Goal: Navigation & Orientation: Find specific page/section

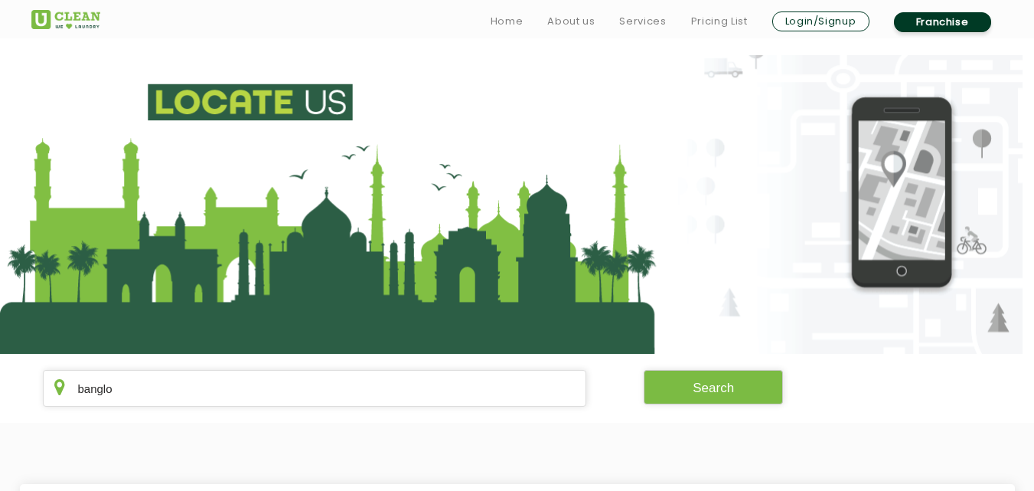
scroll to position [321, 0]
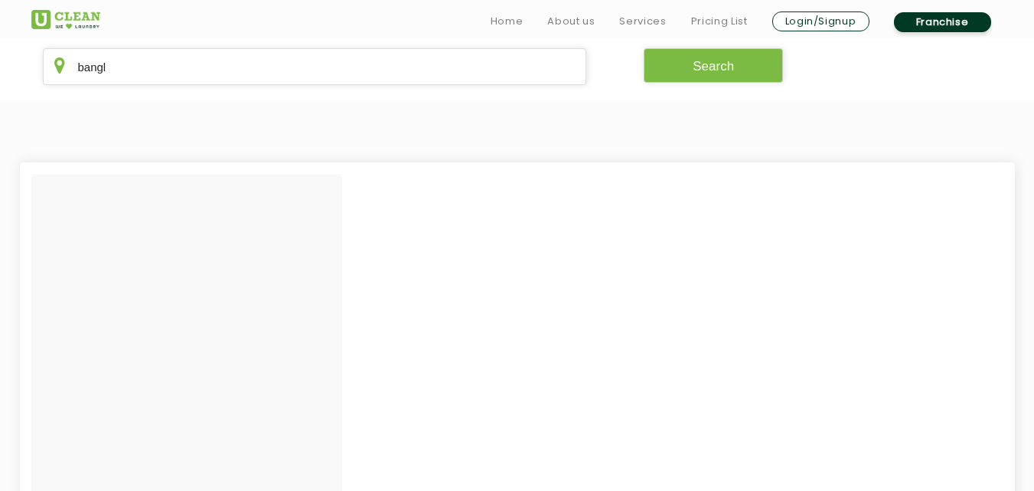
click at [272, 101] on section at bounding box center [517, 407] width 1034 height 613
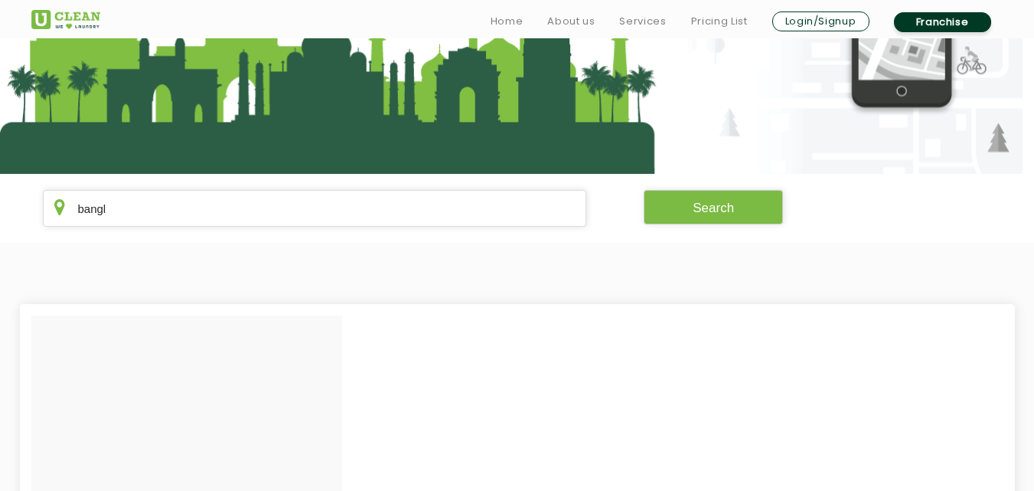
scroll to position [189, 0]
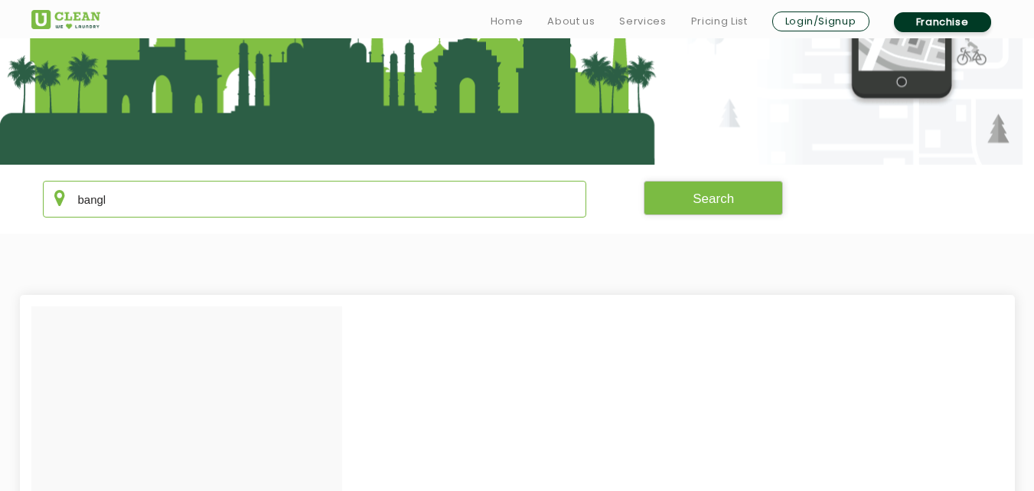
click at [122, 202] on input "bangl" at bounding box center [315, 199] width 544 height 37
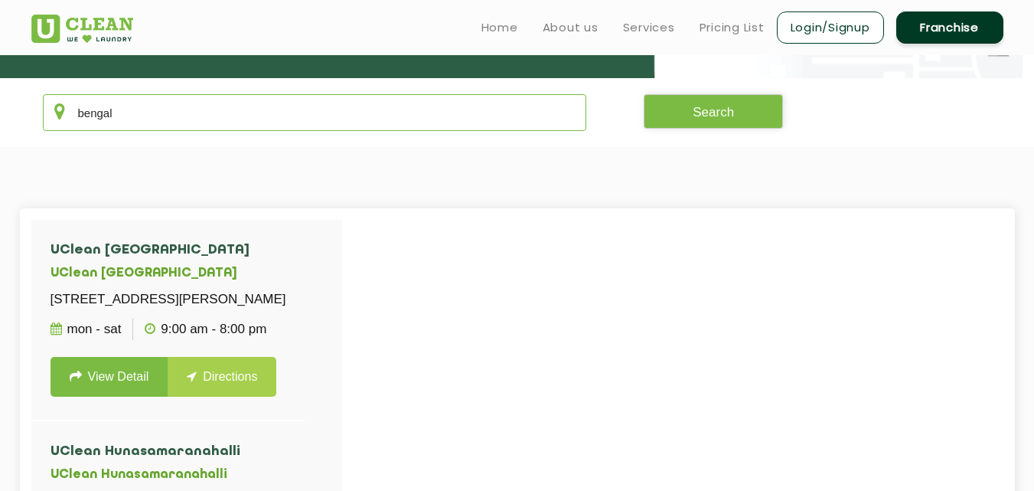
scroll to position [260, 0]
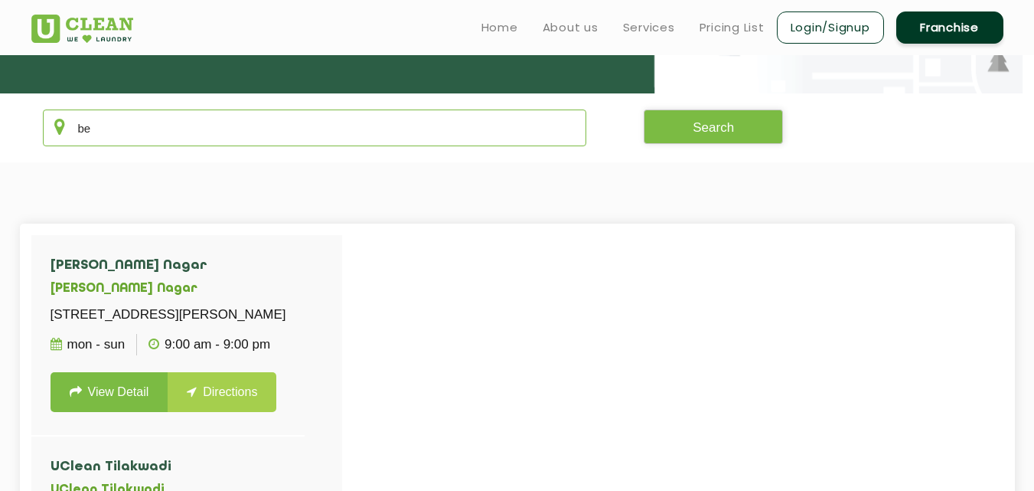
type input "b"
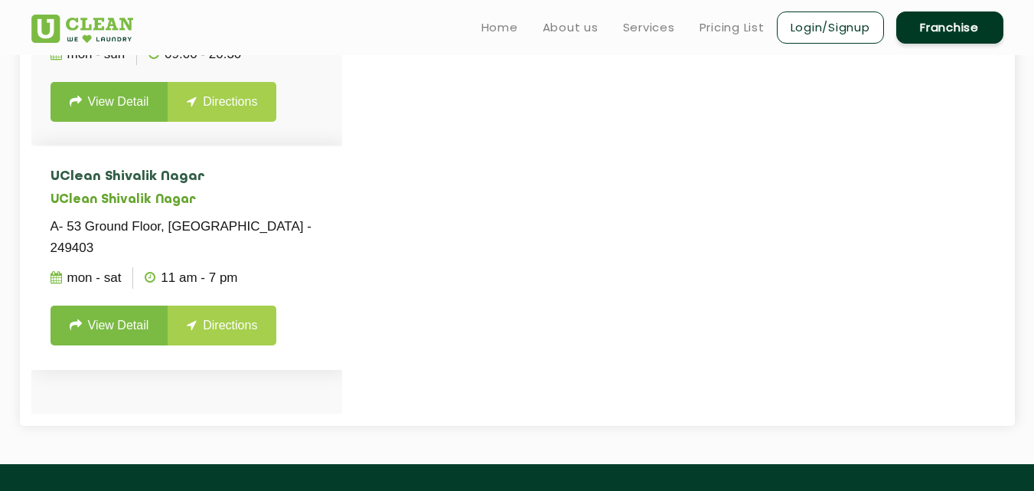
click at [260, 209] on li "[GEOGRAPHIC_DATA] A- [GEOGRAPHIC_DATA] - 249403 Mon - Sat 11 AM - 7 PM View Det…" at bounding box center [186, 257] width 311 height 223
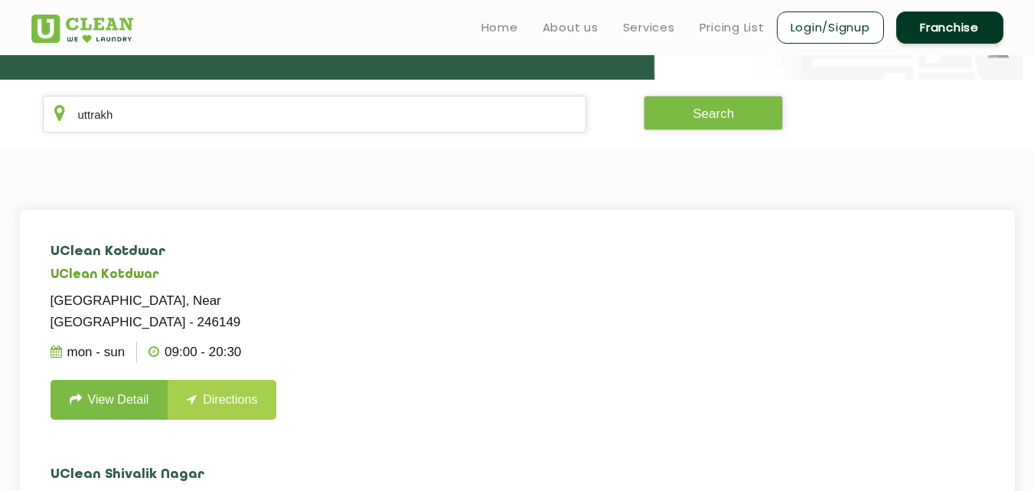
scroll to position [270, 0]
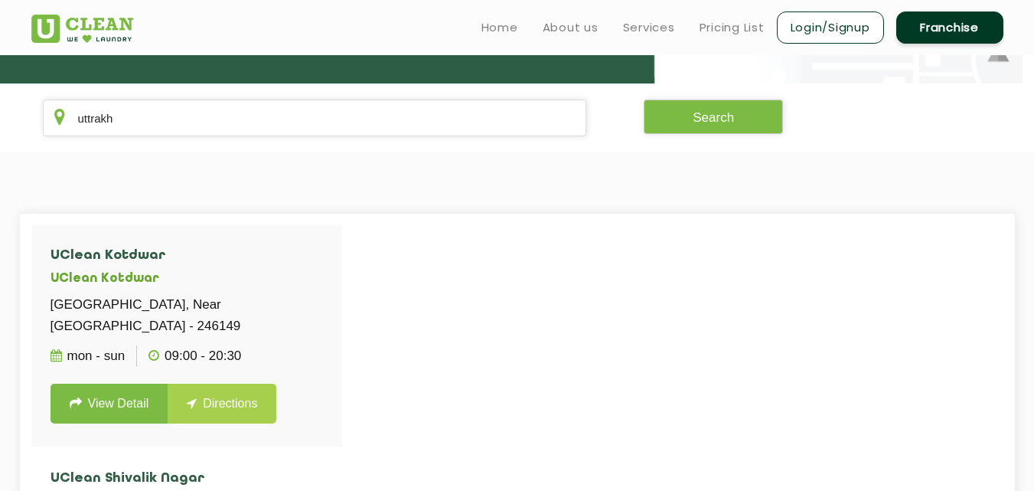
click at [238, 149] on section "uttrakh Search" at bounding box center [517, 117] width 1034 height 69
click at [241, 141] on section "uttrakh Search" at bounding box center [517, 117] width 1034 height 69
drag, startPoint x: 243, startPoint y: 134, endPoint x: 184, endPoint y: 106, distance: 65.1
click at [184, 106] on input "uttrakh" at bounding box center [315, 118] width 544 height 37
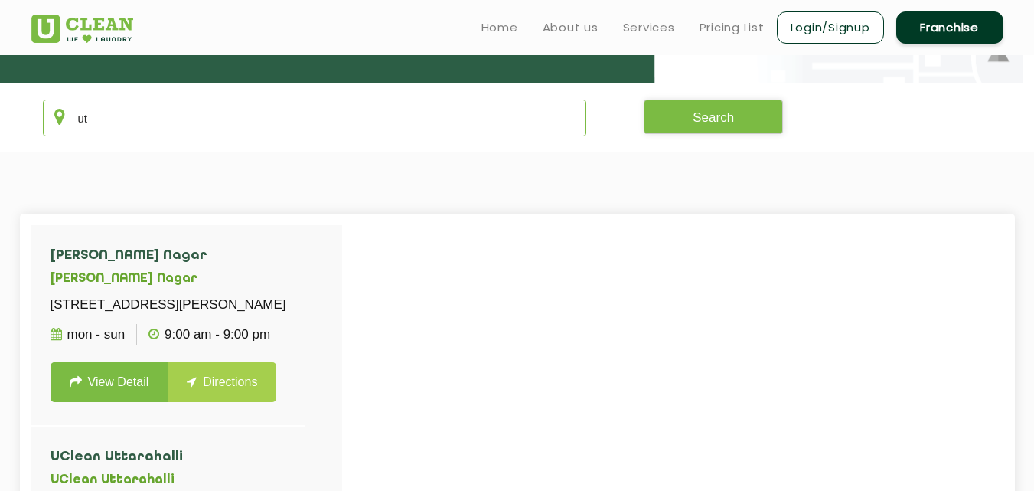
type input "u"
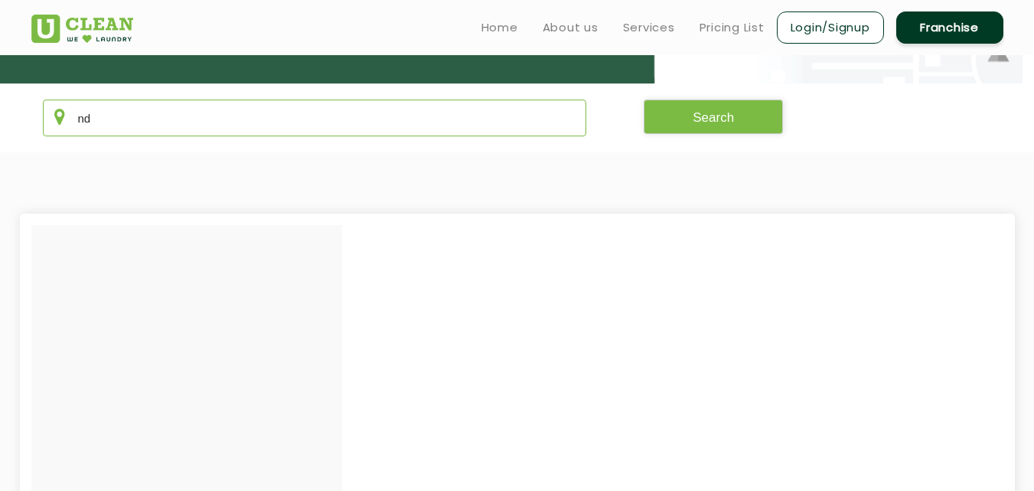
type input "n"
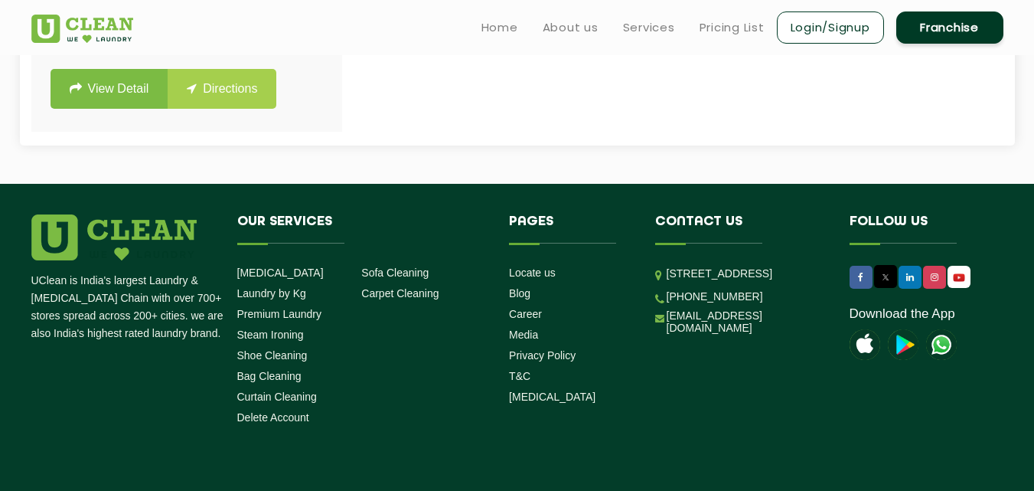
scroll to position [1072, 0]
drag, startPoint x: 338, startPoint y: 144, endPoint x: 323, endPoint y: 191, distance: 49.6
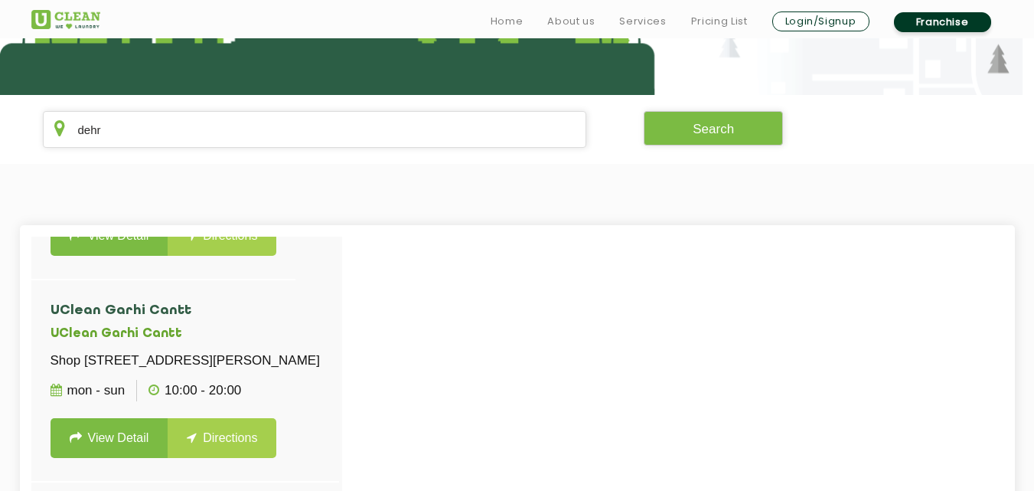
scroll to position [260, 0]
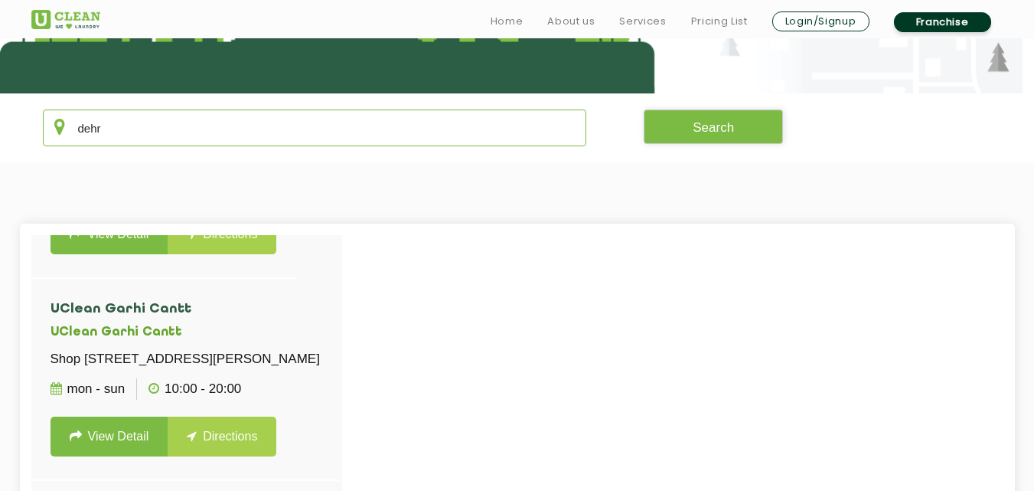
click at [276, 141] on input "dehr" at bounding box center [315, 127] width 544 height 37
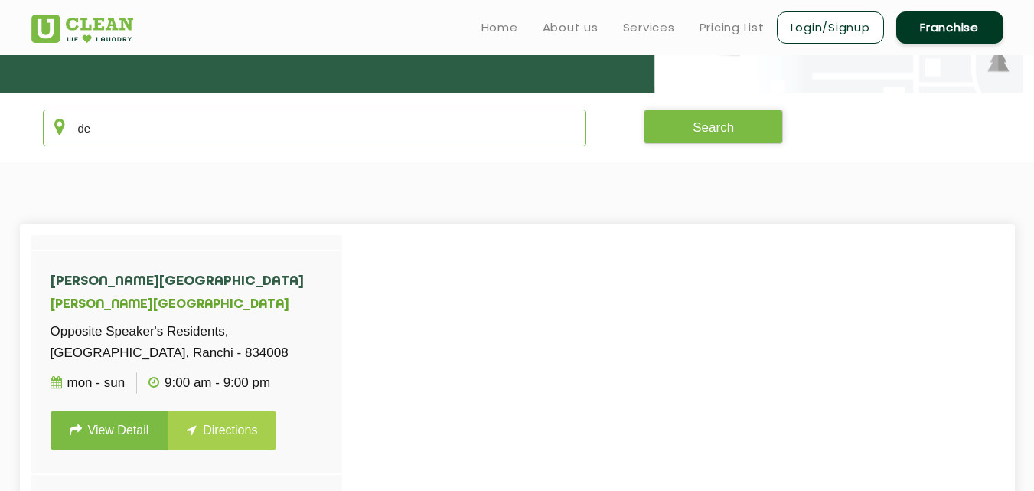
type input "d"
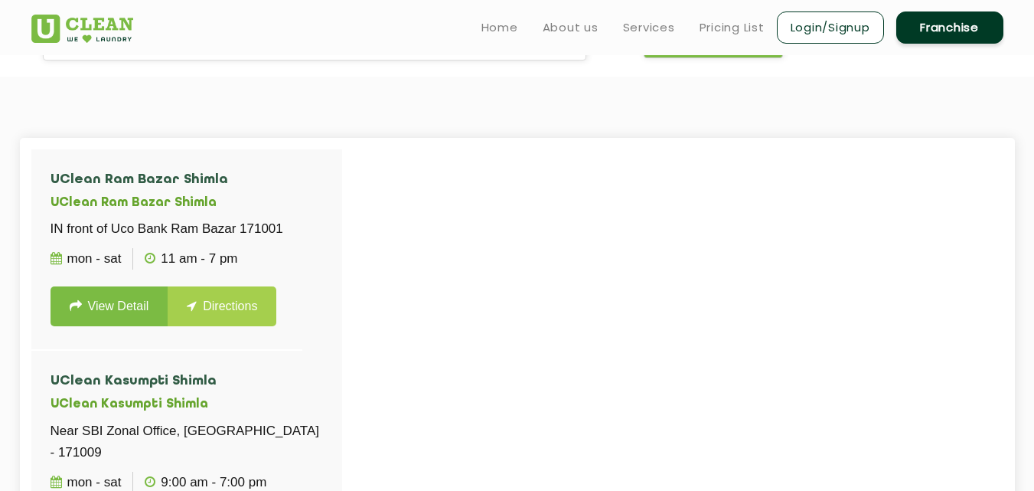
scroll to position [321, 0]
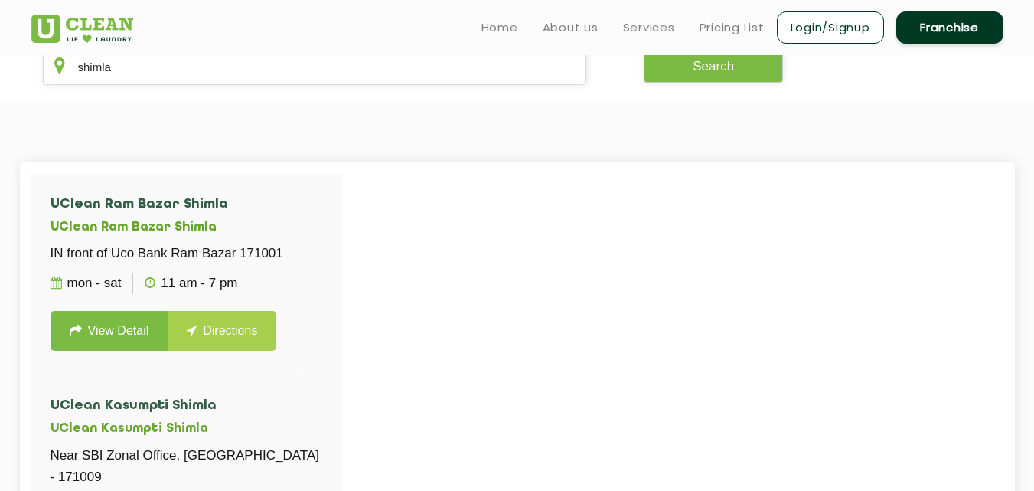
click at [335, 265] on div "[GEOGRAPHIC_DATA] Shimla IN front of [GEOGRAPHIC_DATA] Mon - Sat 11 AM - 7 PM V…" at bounding box center [186, 419] width 311 height 490
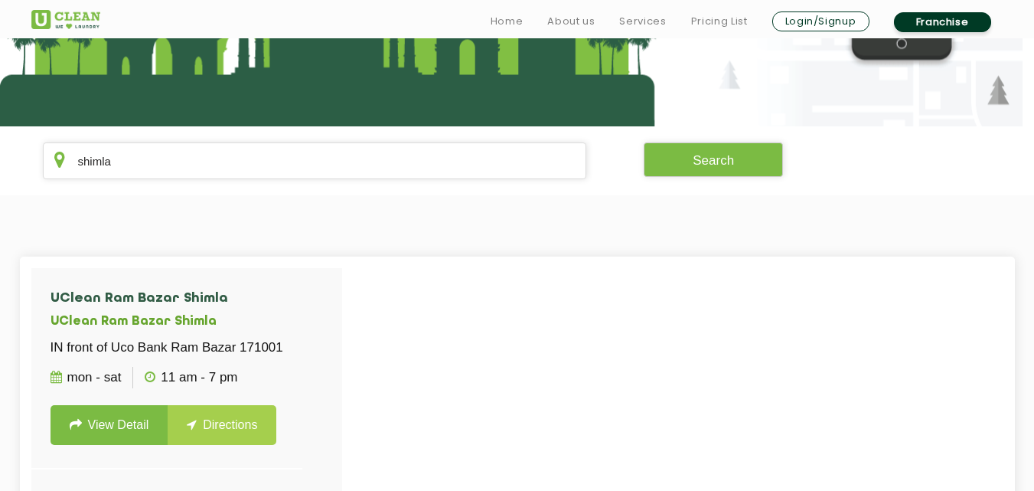
scroll to position [291, 0]
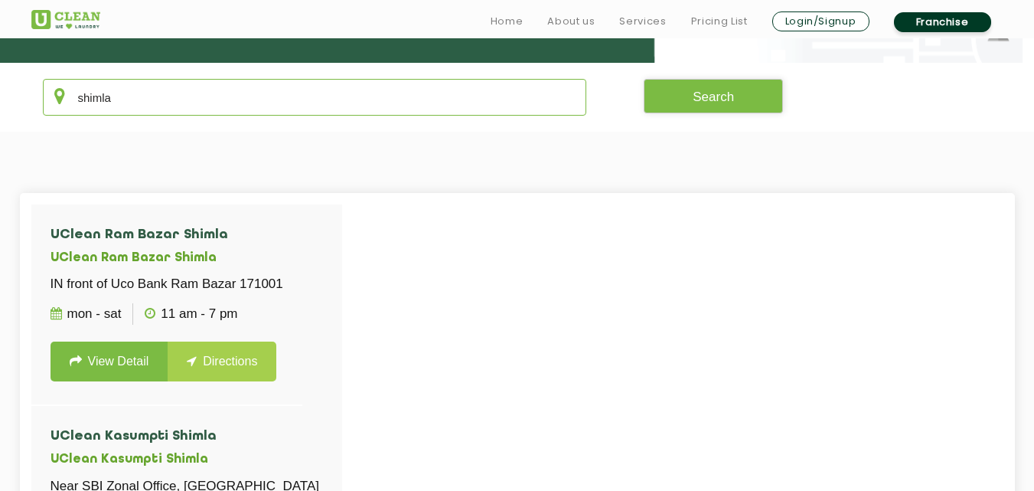
click at [336, 93] on input "shimla" at bounding box center [315, 97] width 544 height 37
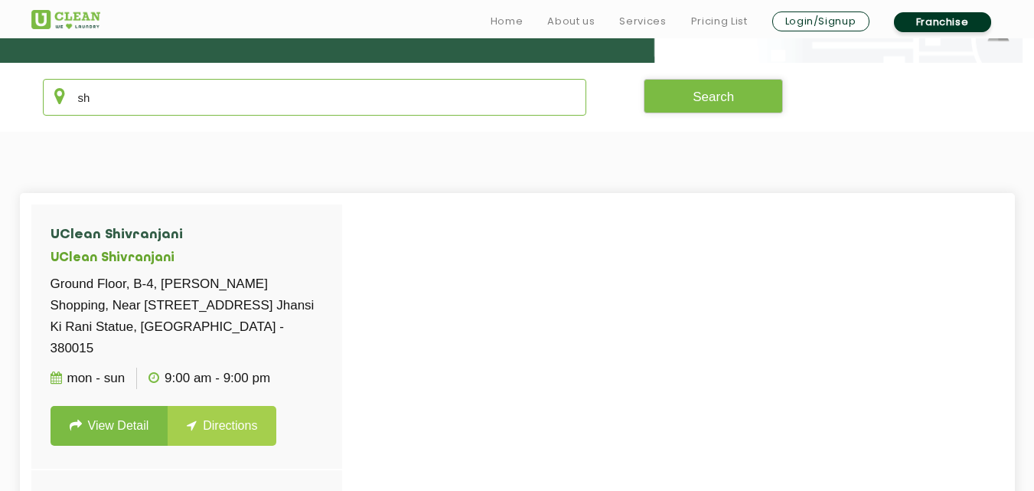
type input "s"
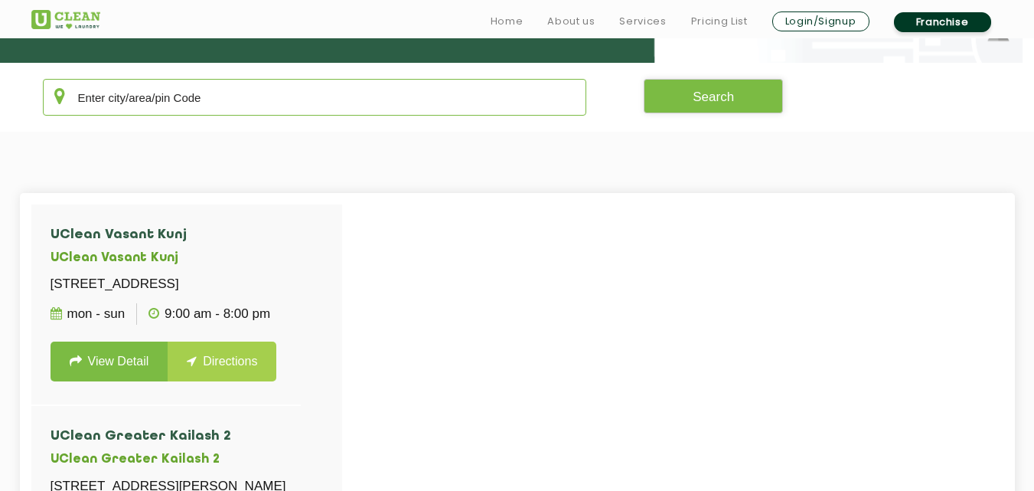
type input "\"
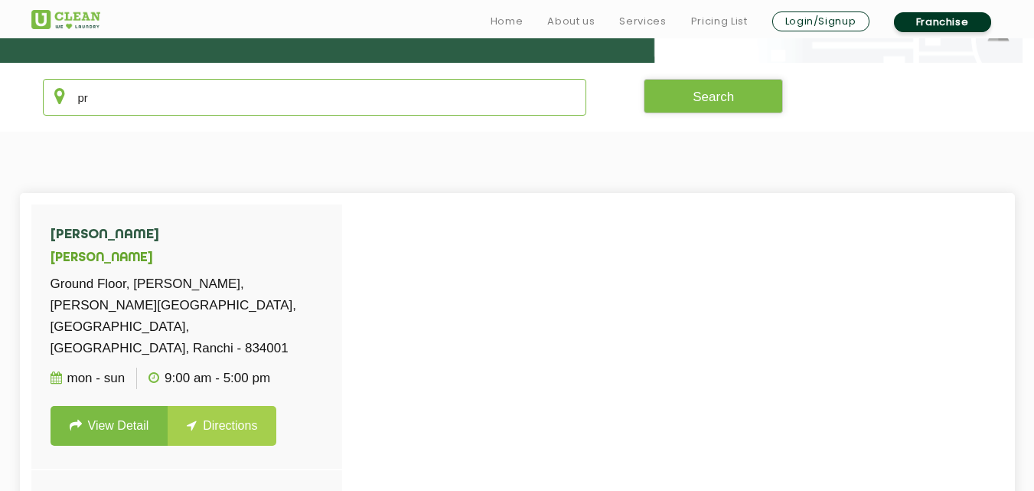
type input "p"
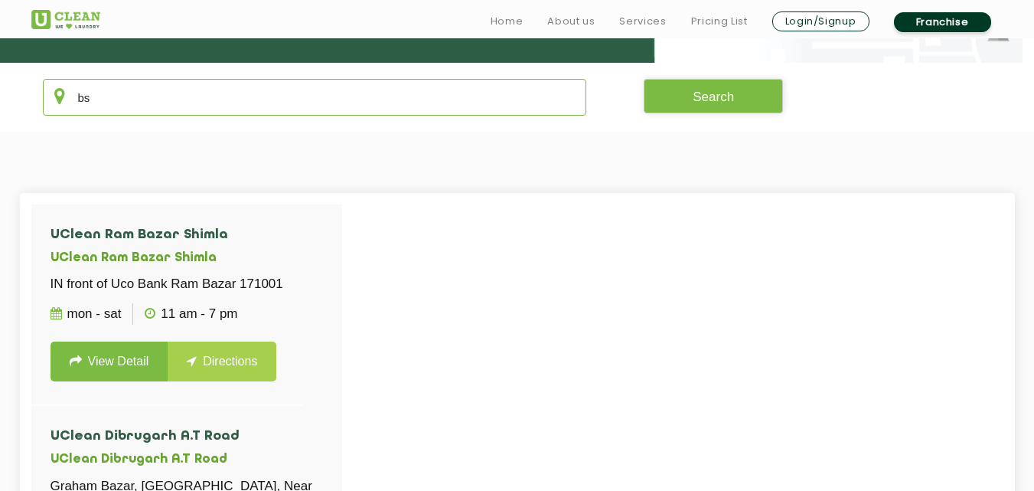
type input "b"
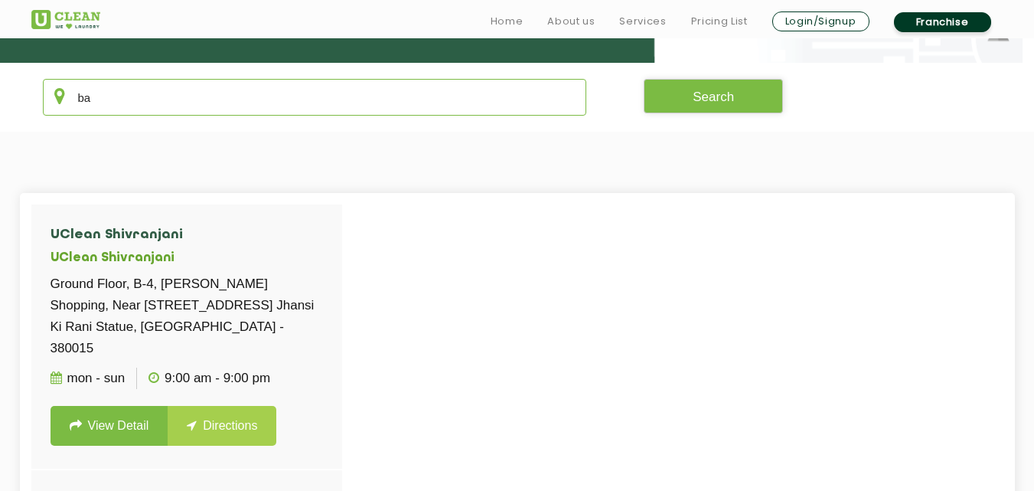
type input "b"
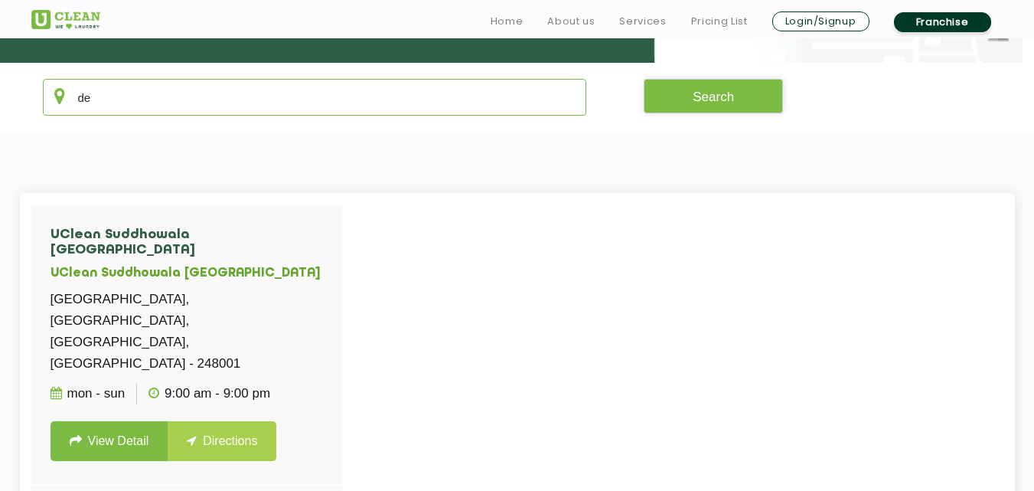
type input "d"
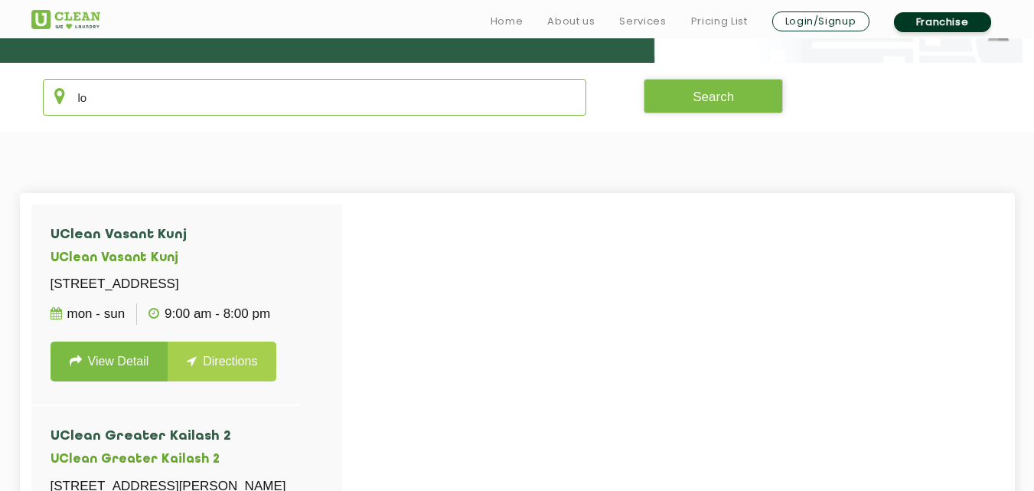
type input "l"
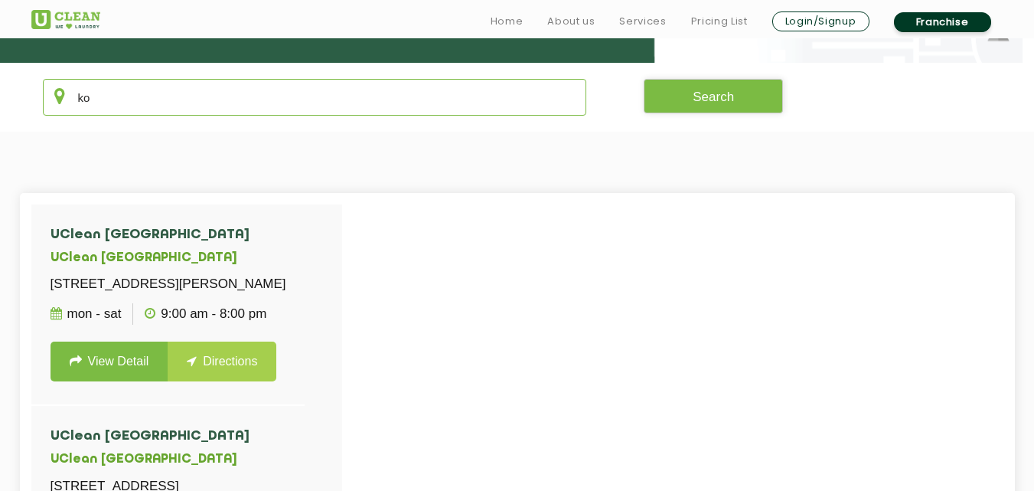
type input "k"
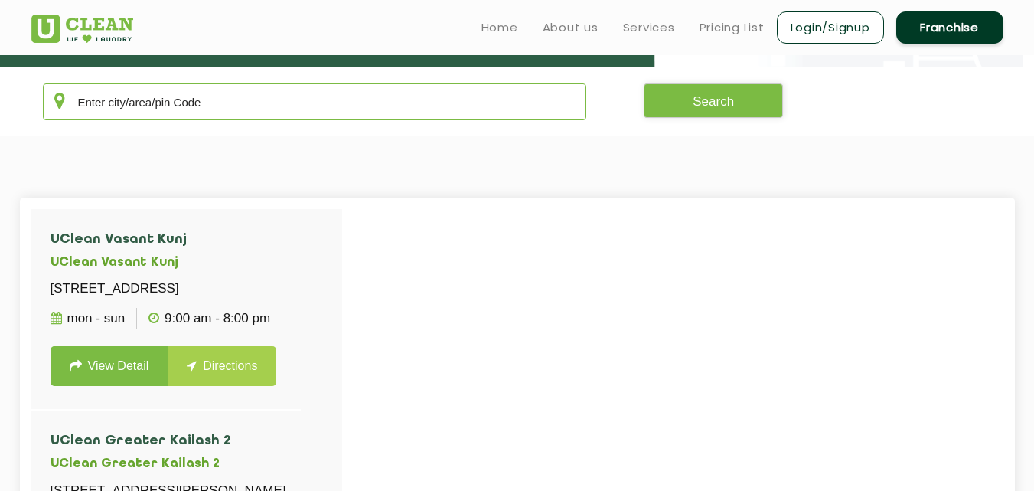
scroll to position [286, 0]
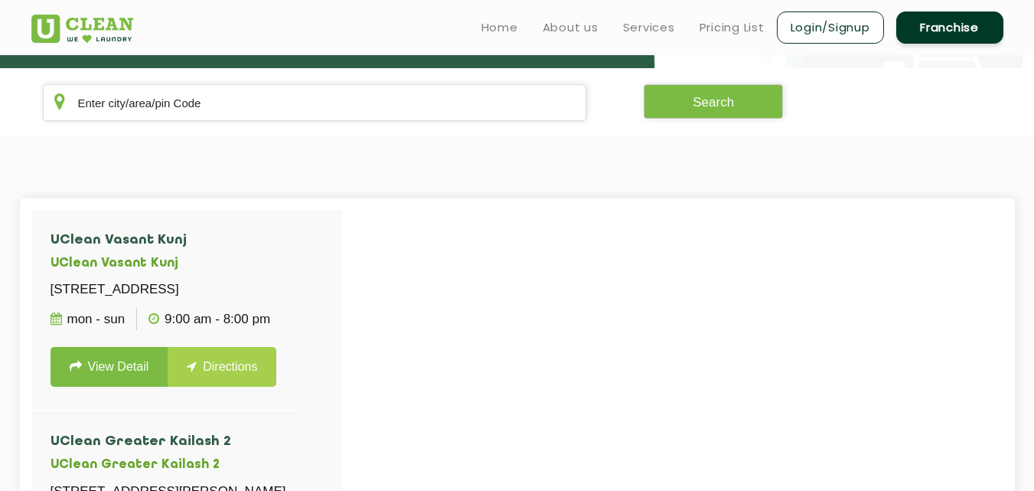
click at [266, 184] on section "UClean Vasant Kunj UClean [STREET_ADDRESS] Mon - Sun 9:00 AM - 8:00 PM View Det…" at bounding box center [517, 443] width 1034 height 613
click at [265, 107] on input "text" at bounding box center [315, 102] width 544 height 37
click at [264, 108] on input "text" at bounding box center [315, 102] width 544 height 37
click at [283, 97] on input "text" at bounding box center [315, 102] width 544 height 37
type input "d"
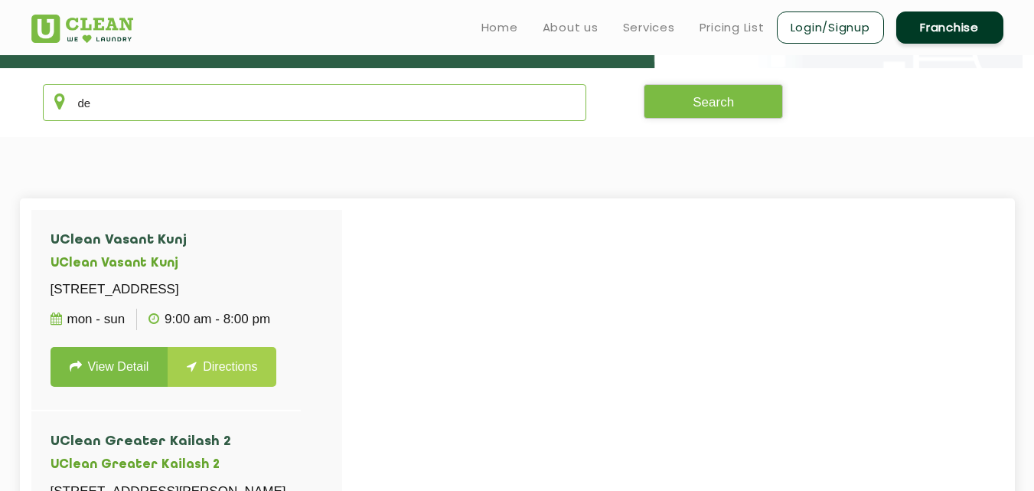
type input "d"
type input "m"
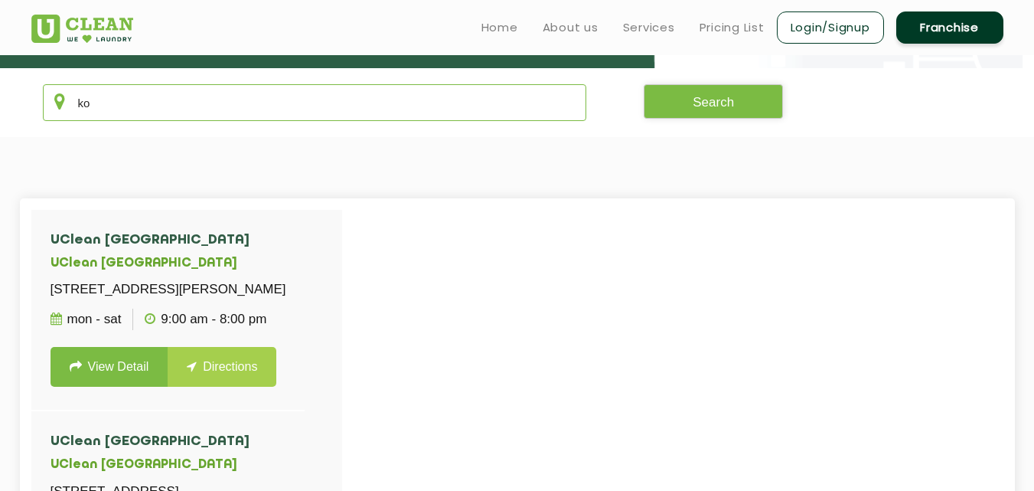
type input "k"
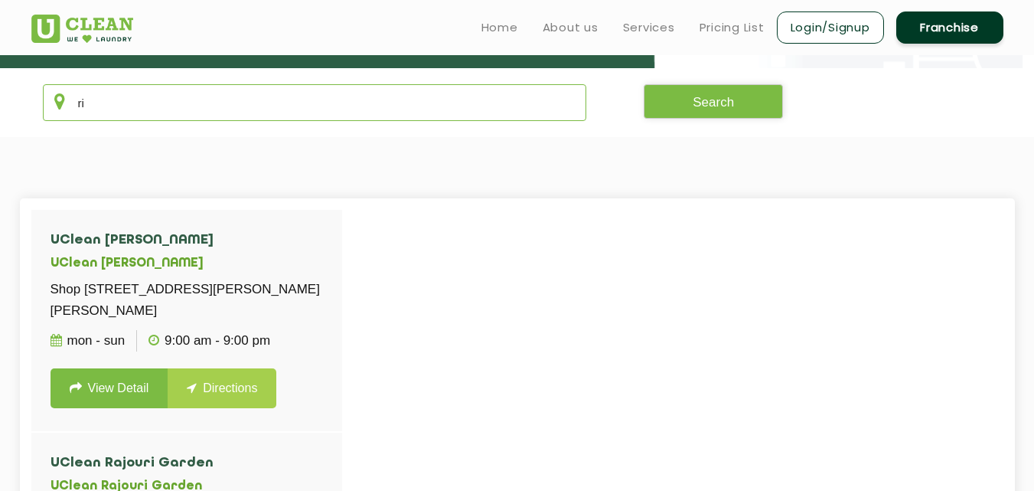
type input "r"
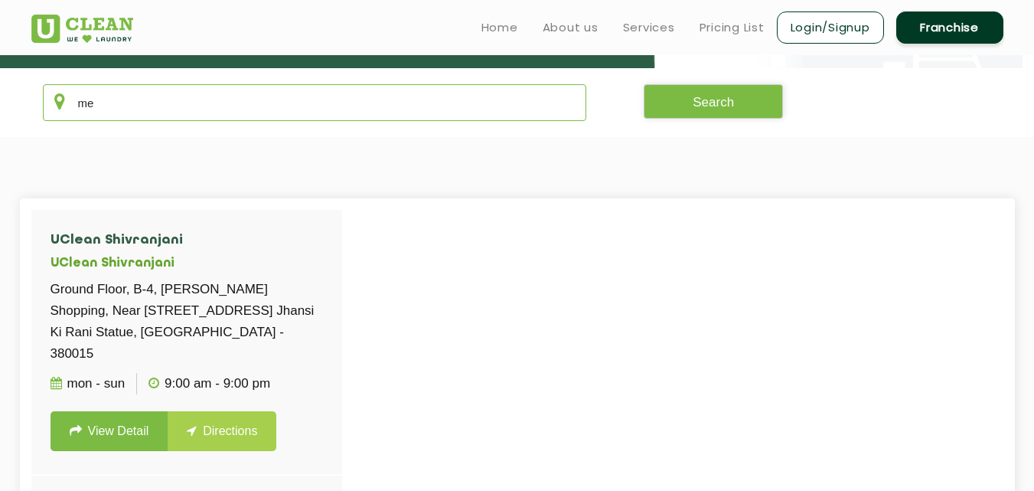
type input "m"
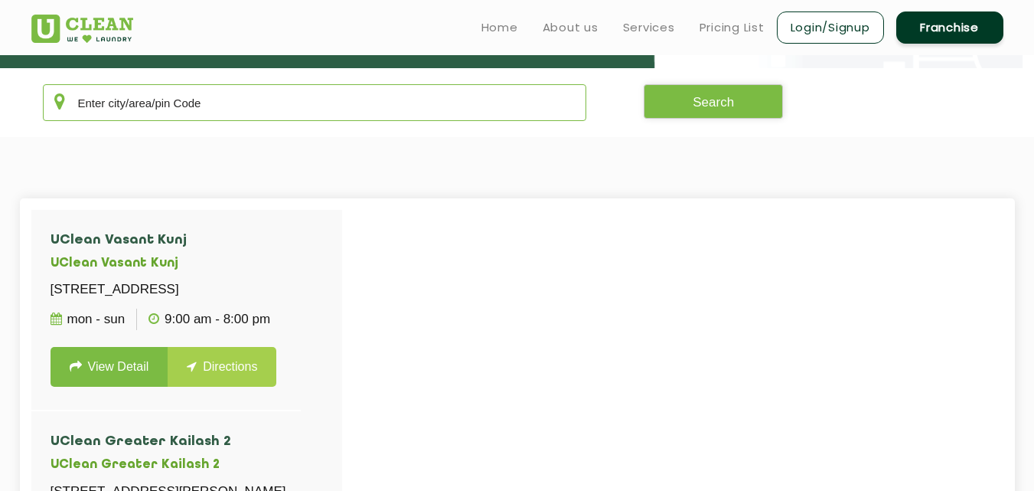
type input "l"
